Goal: Find specific page/section: Find specific page/section

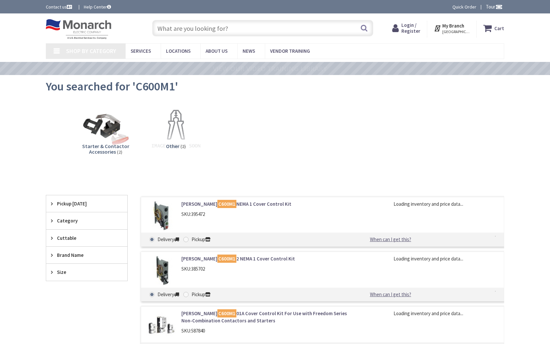
type input "Gough St &, Golden Gate Ave, San Francisco, CA 94102, USA"
